Goal: Navigation & Orientation: Understand site structure

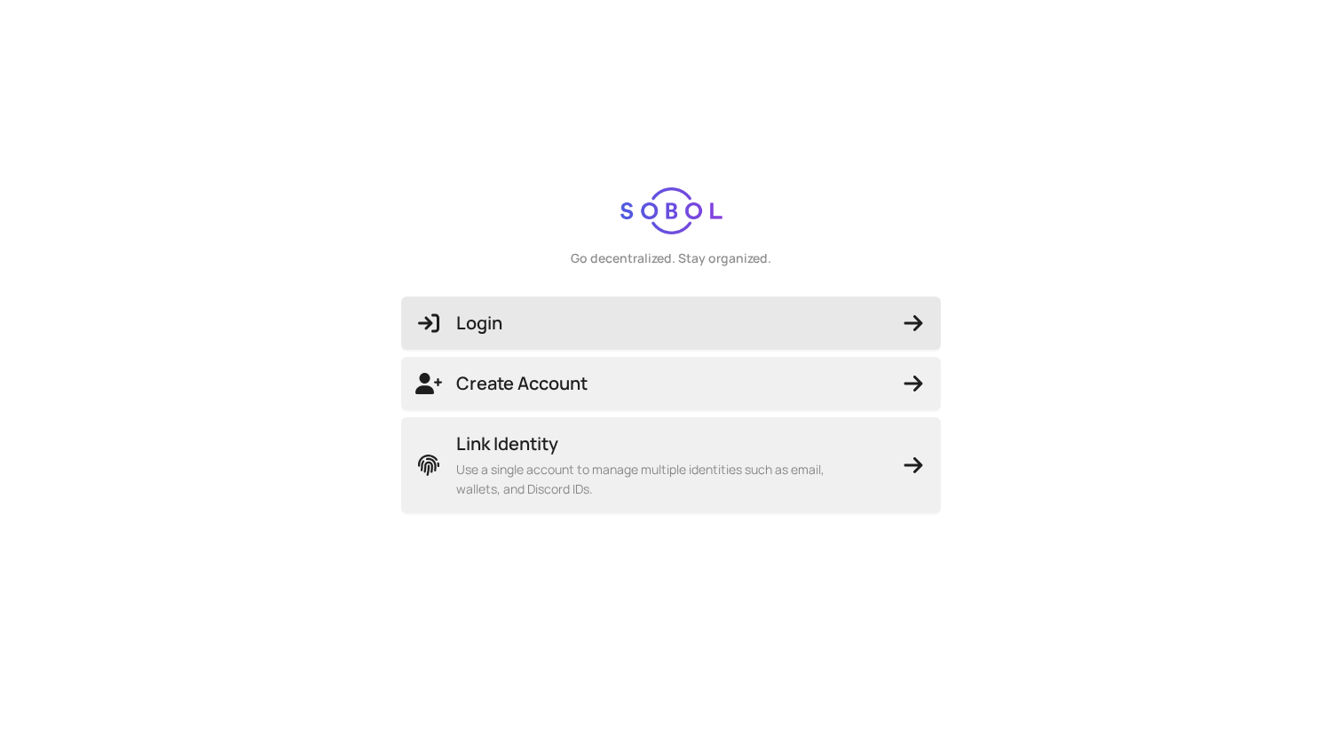
click at [632, 319] on span "Login" at bounding box center [670, 323] width 511 height 25
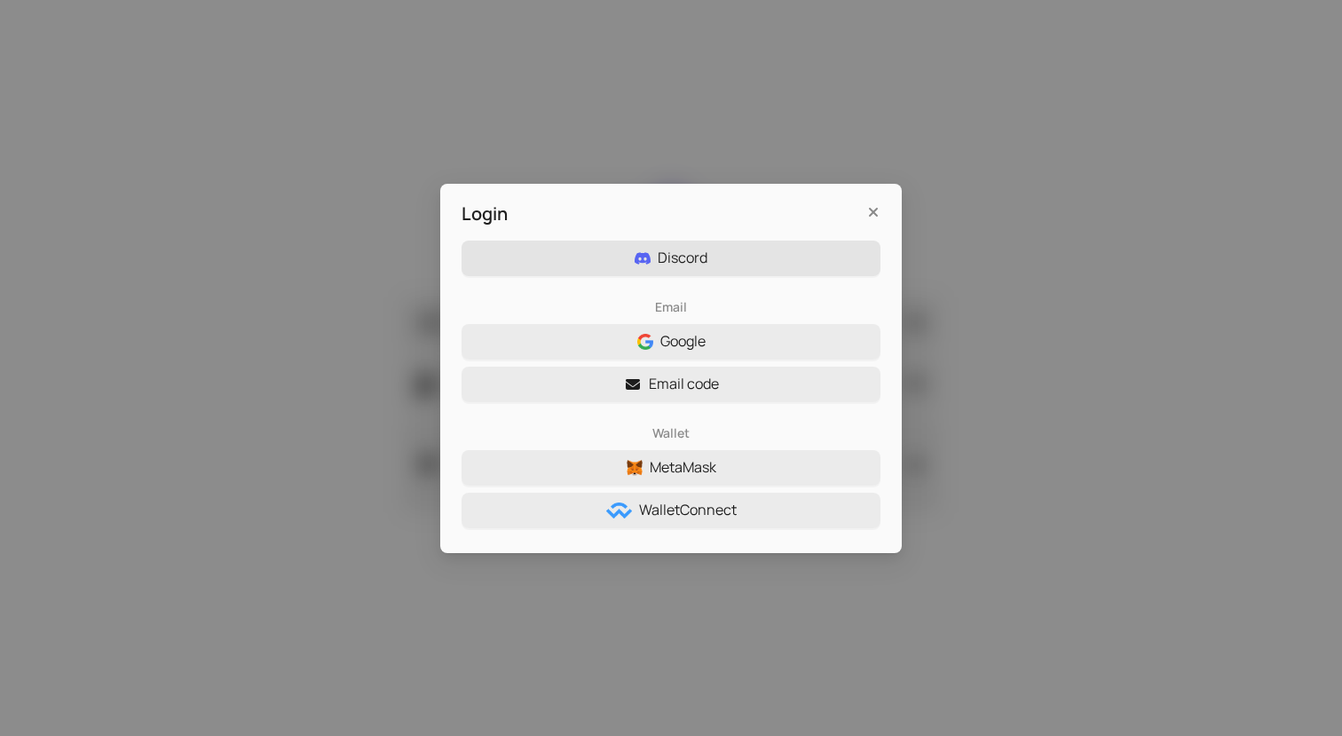
click at [678, 263] on span "Discord" at bounding box center [683, 258] width 50 height 22
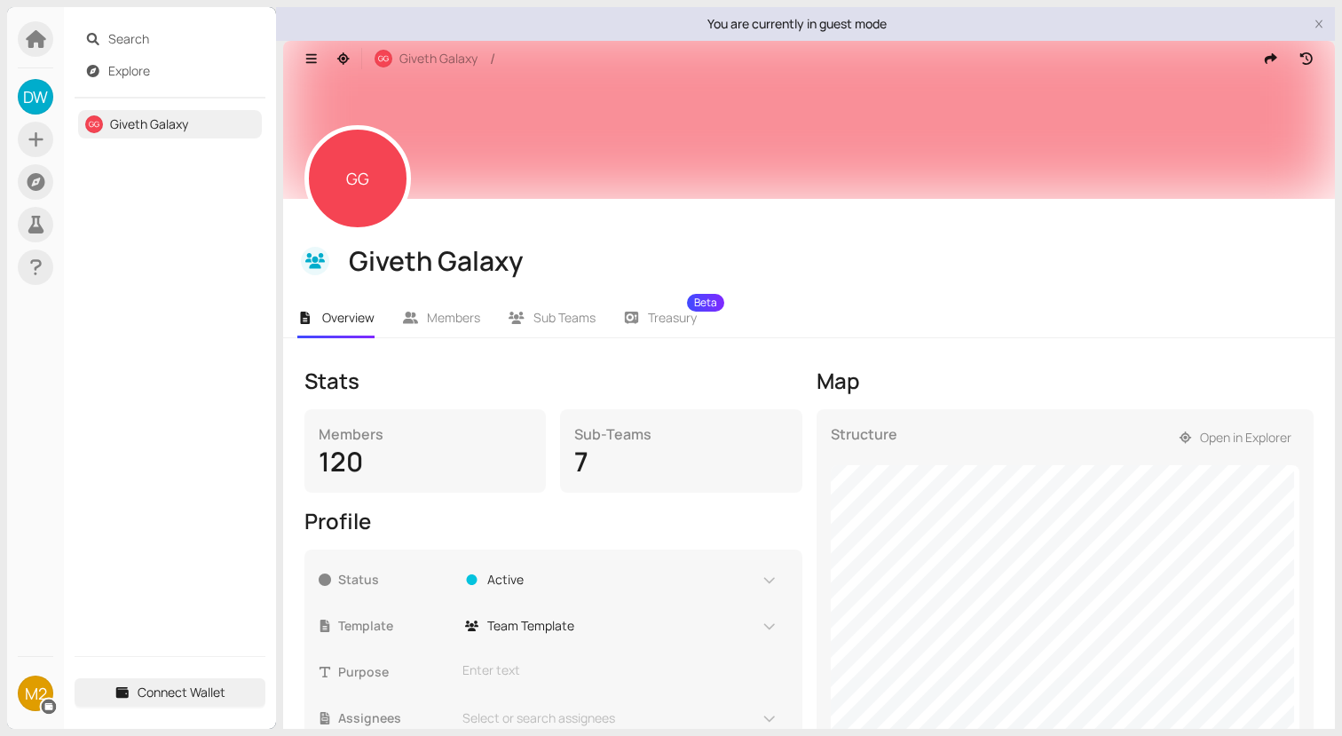
scroll to position [221, 0]
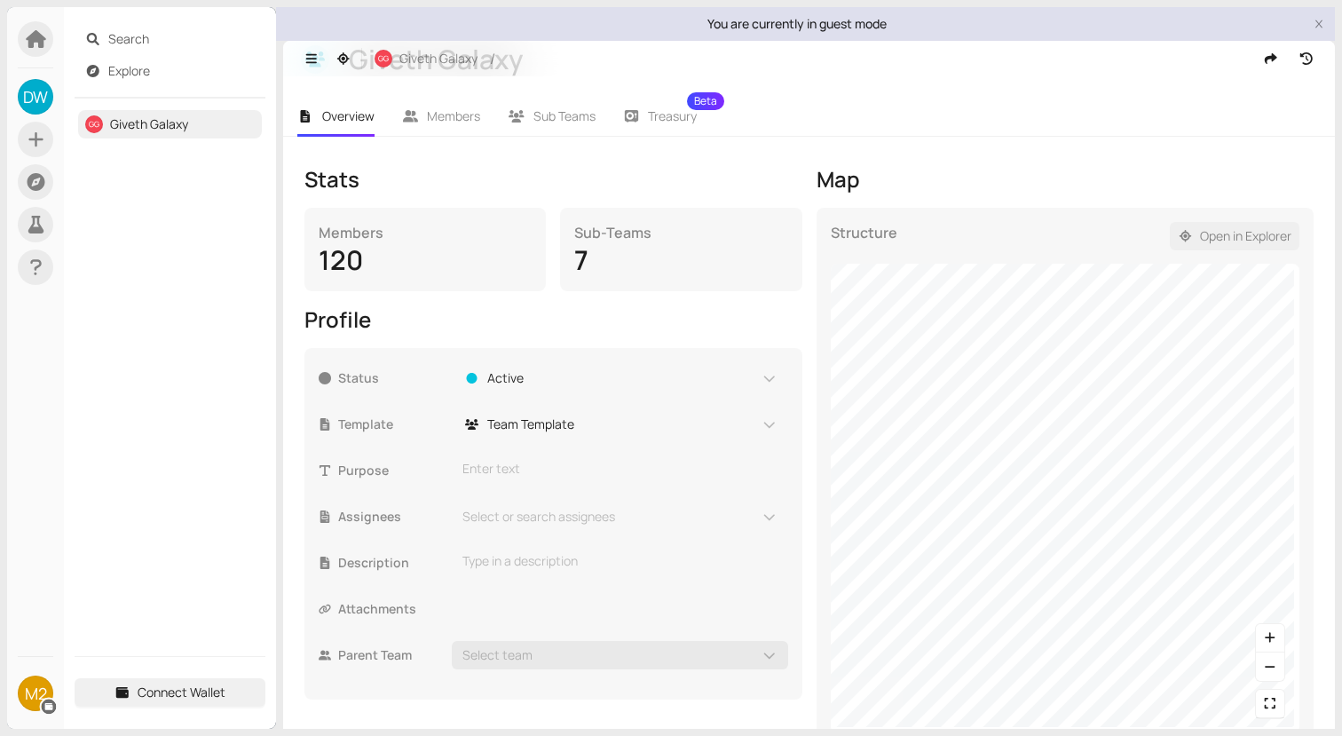
click at [1235, 238] on span "Open in Explorer" at bounding box center [1245, 236] width 91 height 20
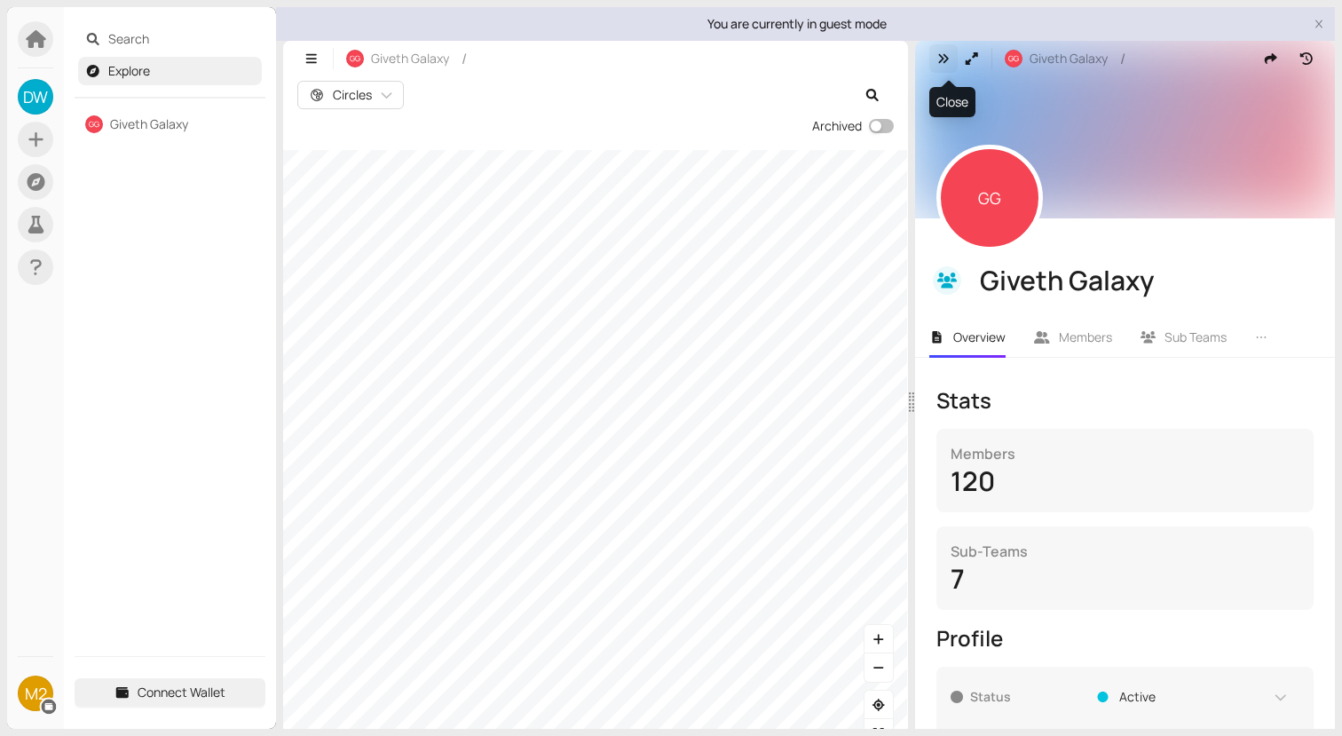
click at [943, 54] on icon "button" at bounding box center [944, 58] width 16 height 12
